Goal: Navigation & Orientation: Understand site structure

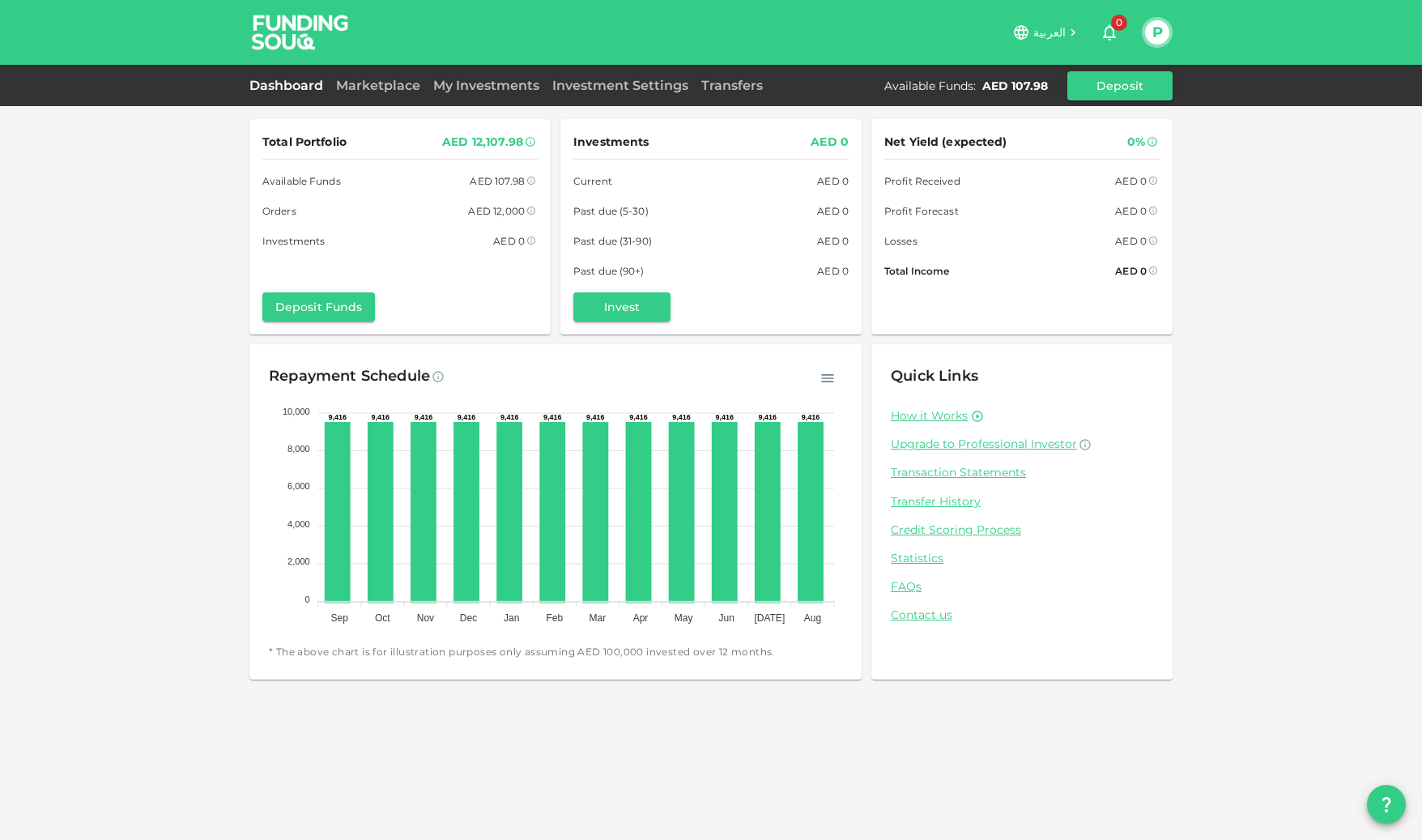
click at [390, 93] on div "Marketplace" at bounding box center [378, 86] width 97 height 20
click at [392, 91] on link "Marketplace" at bounding box center [378, 85] width 97 height 16
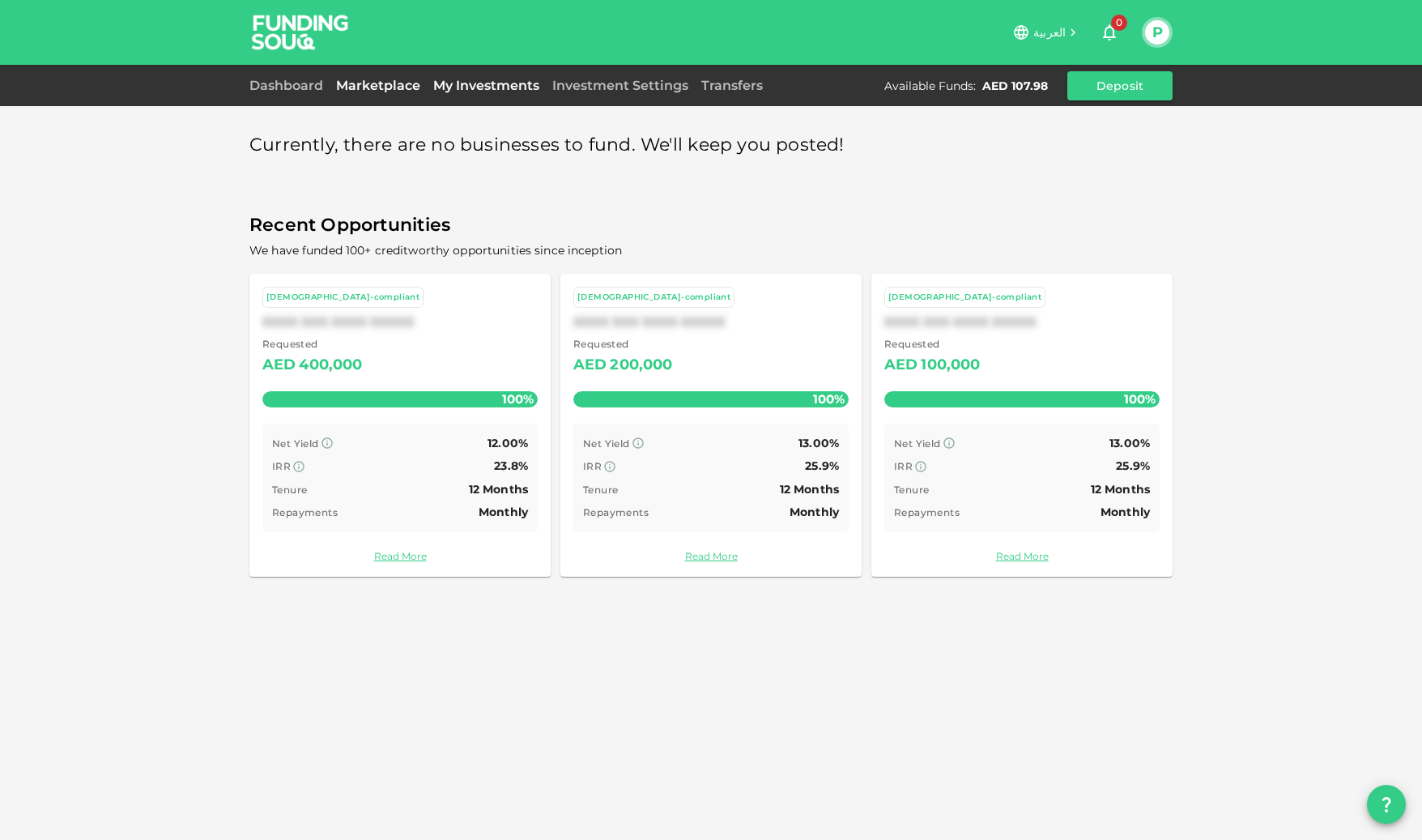
click at [506, 84] on link "My Investments" at bounding box center [486, 85] width 119 height 16
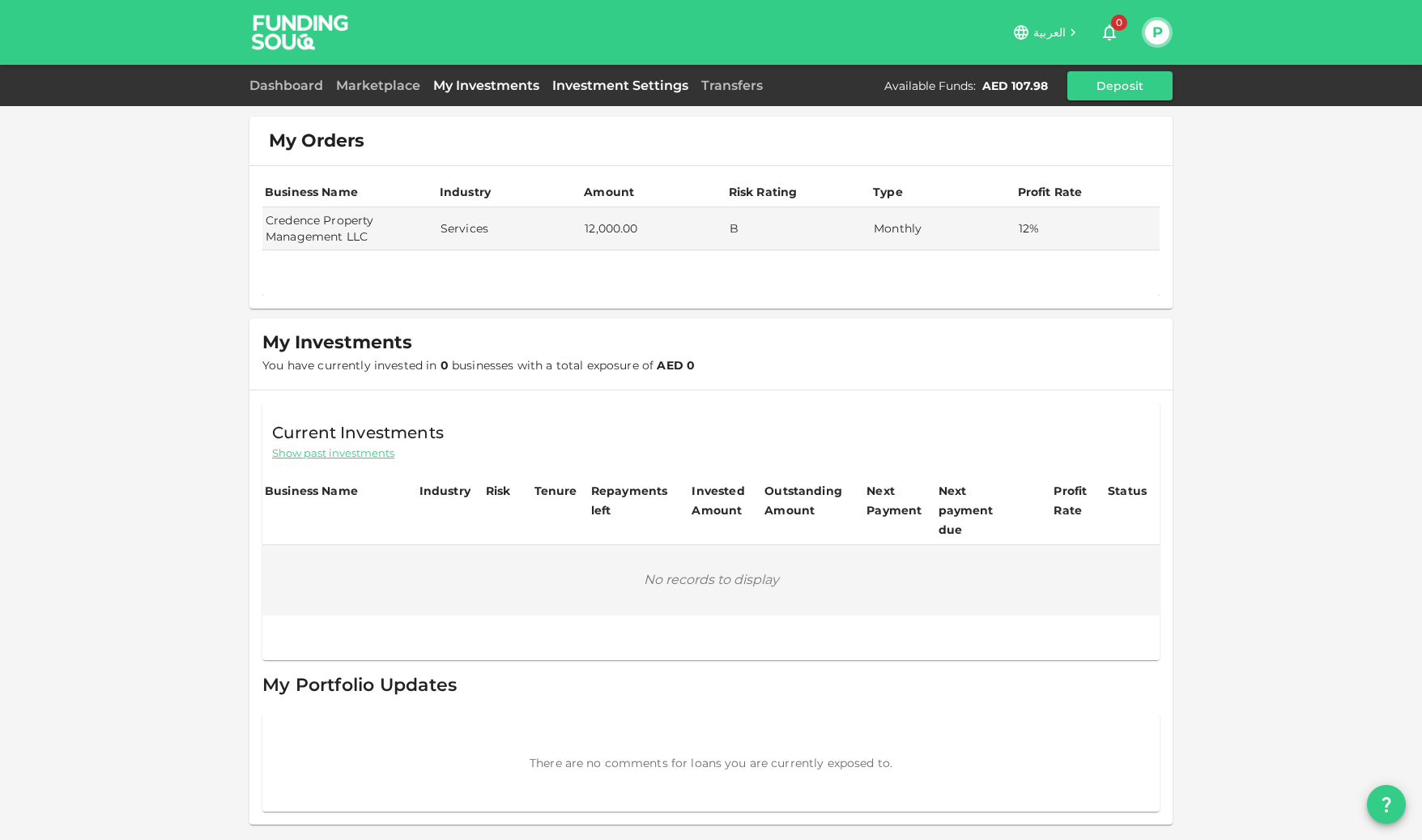
click at [607, 90] on link "Investment Settings" at bounding box center [620, 85] width 149 height 16
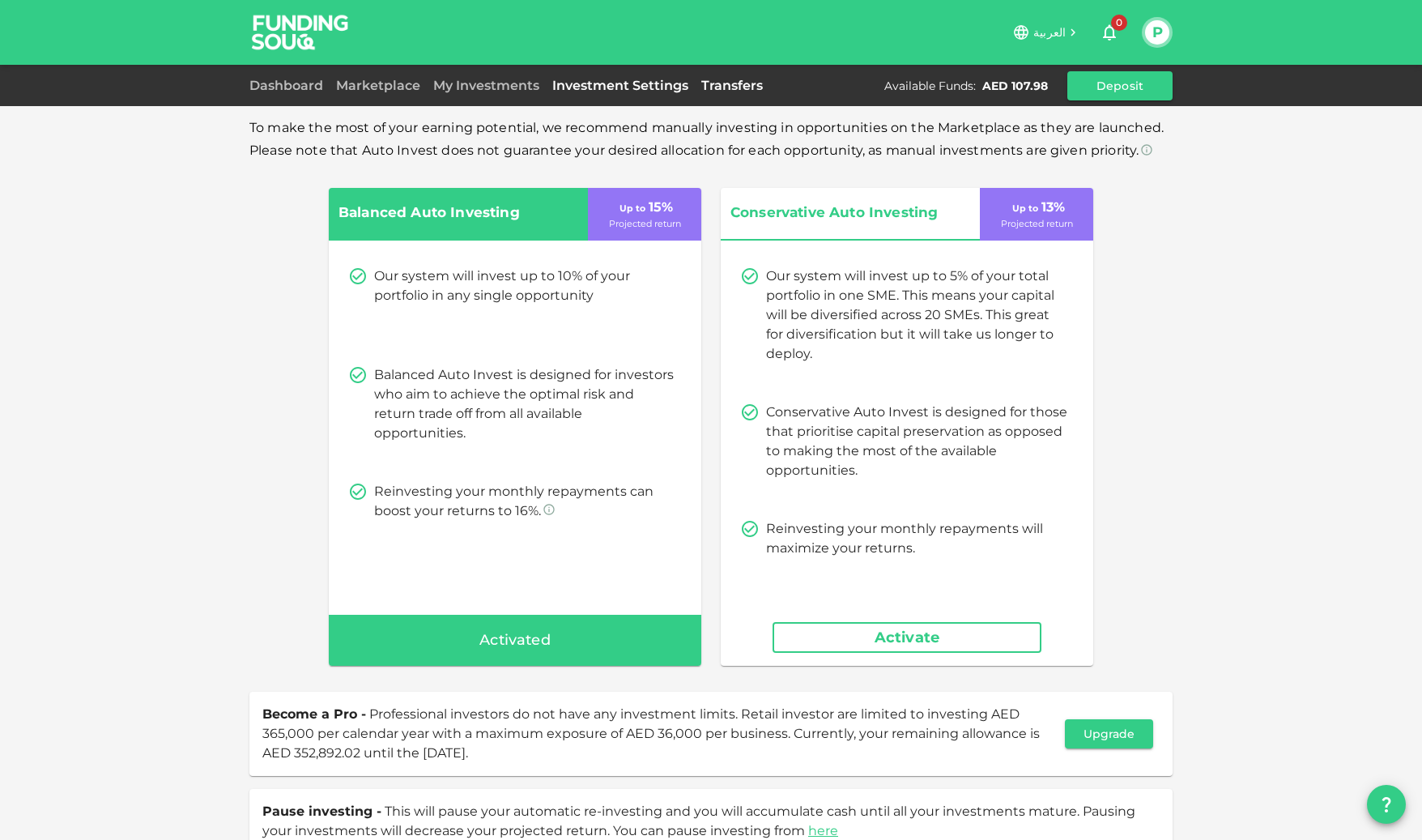
click at [736, 87] on link "Transfers" at bounding box center [732, 85] width 75 height 16
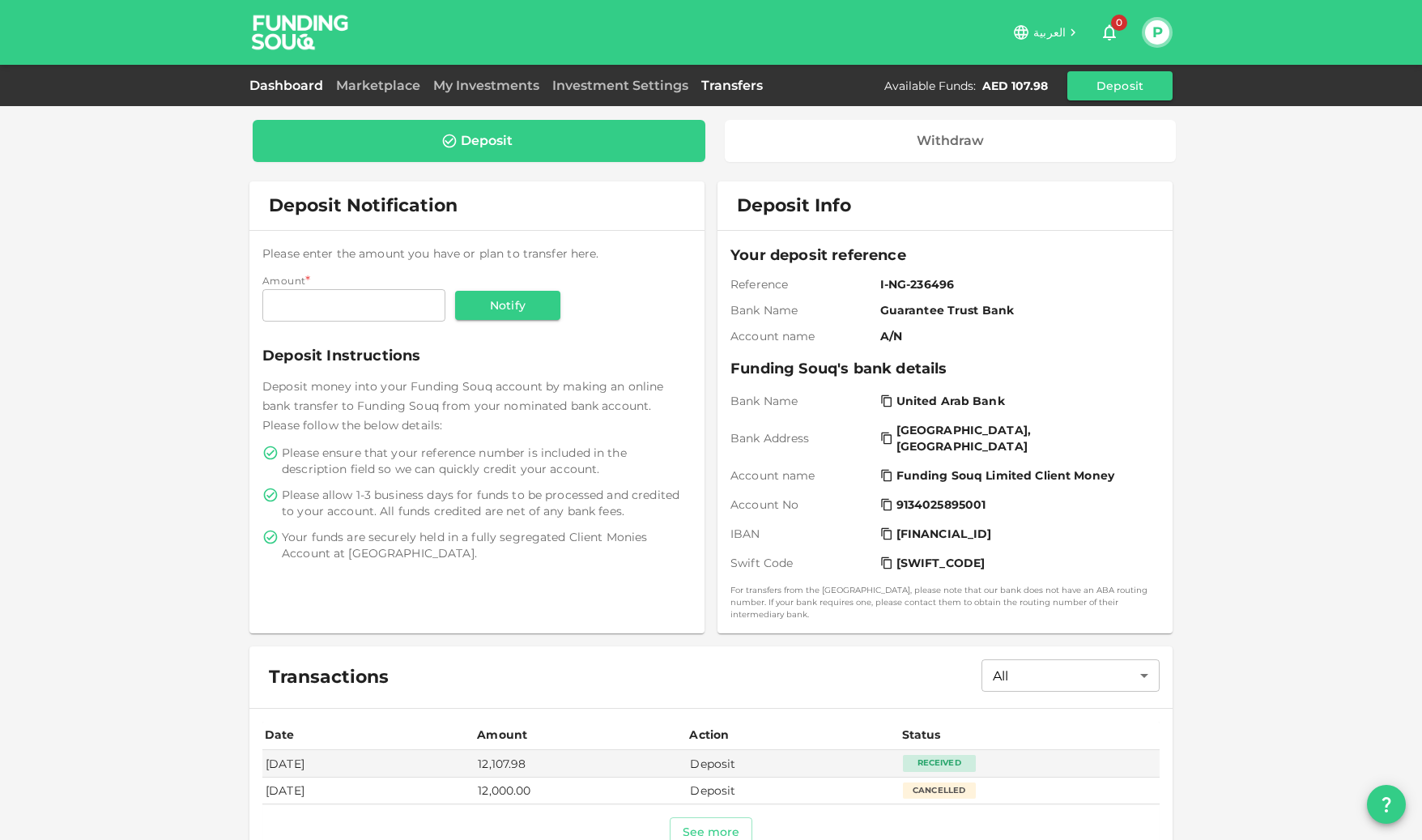
click at [289, 85] on link "Dashboard" at bounding box center [289, 85] width 81 height 16
